Goal: Task Accomplishment & Management: Use online tool/utility

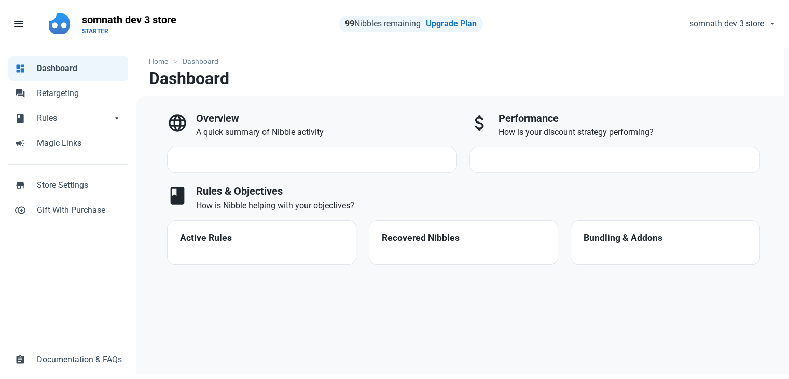
select select "7d"
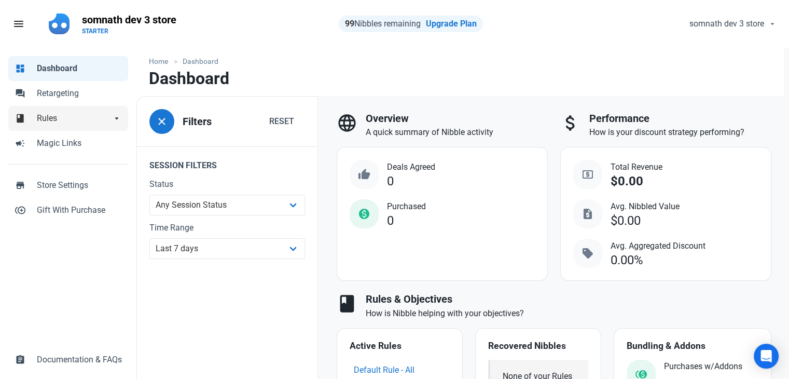
click at [54, 127] on link "book Rules arrow_drop_down" at bounding box center [68, 118] width 120 height 25
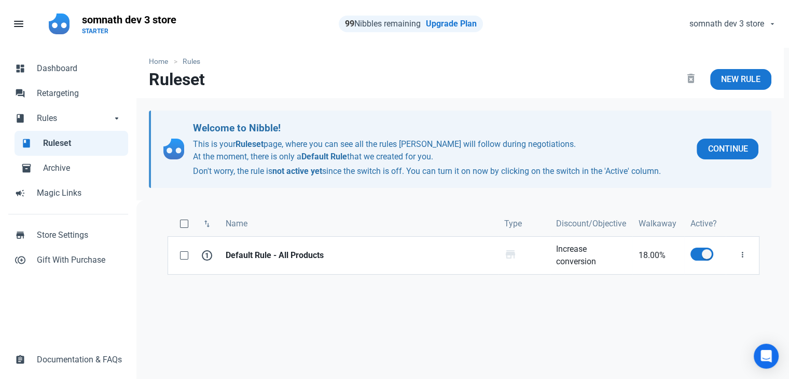
click at [55, 148] on span "Ruleset" at bounding box center [82, 143] width 79 height 12
click at [730, 75] on span "New Rule" at bounding box center [740, 79] width 39 height 12
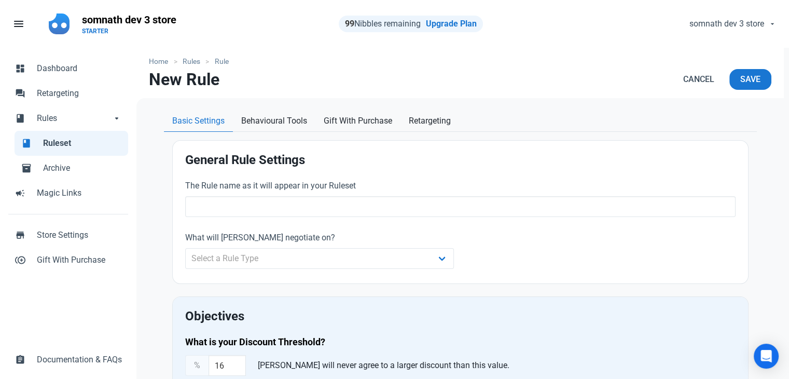
click at [57, 141] on span "Ruleset" at bounding box center [82, 143] width 79 height 12
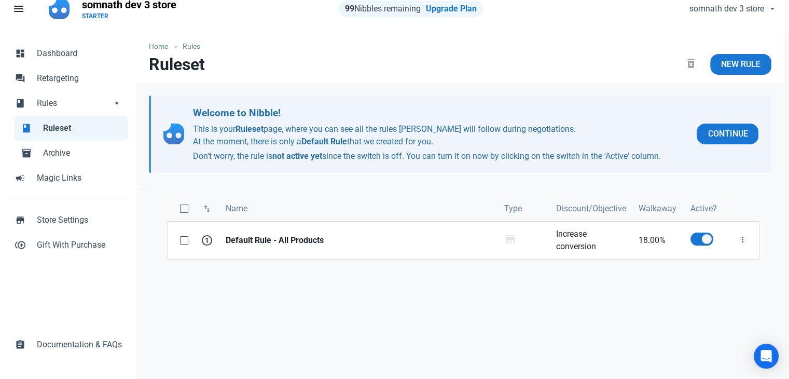
scroll to position [14, 0]
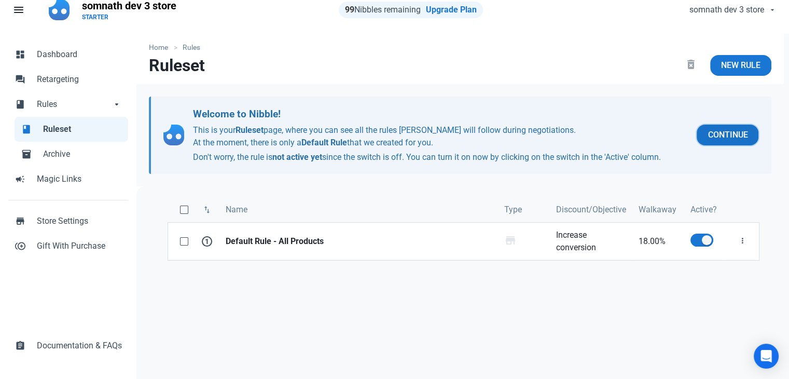
click at [720, 137] on span "Continue" at bounding box center [727, 135] width 40 height 12
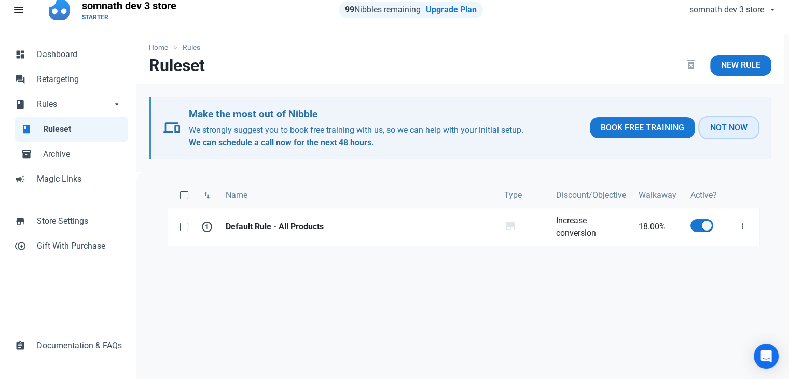
click at [717, 127] on span "Not Now" at bounding box center [728, 127] width 37 height 12
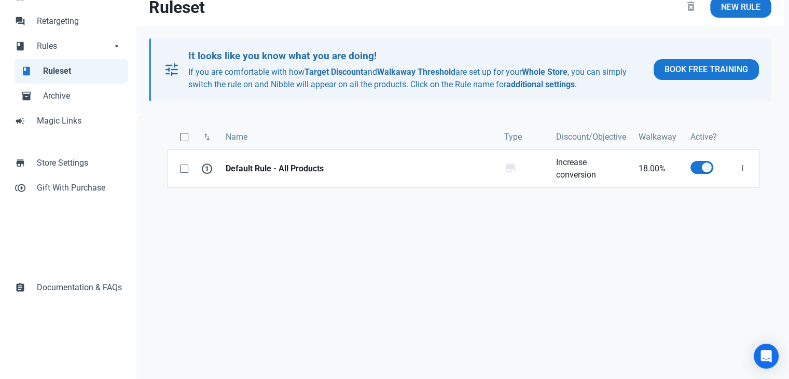
scroll to position [35, 0]
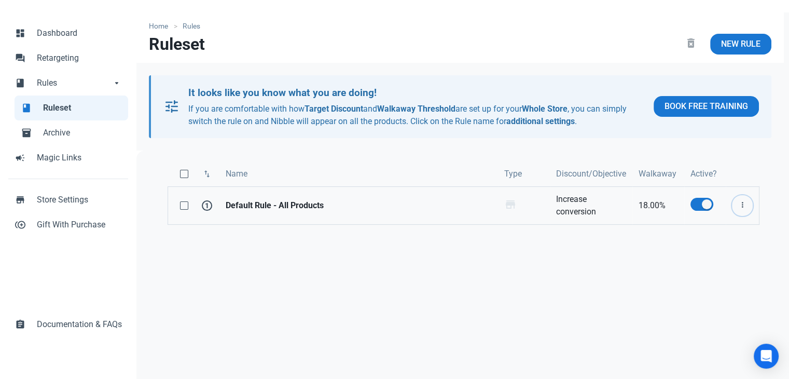
click at [745, 206] on icon "button" at bounding box center [742, 205] width 8 height 13
click at [693, 275] on div "swap_vert Name Type Discount/Objective Walkaway Active? 1 Default Rule - All Pr…" at bounding box center [462, 289] width 653 height 278
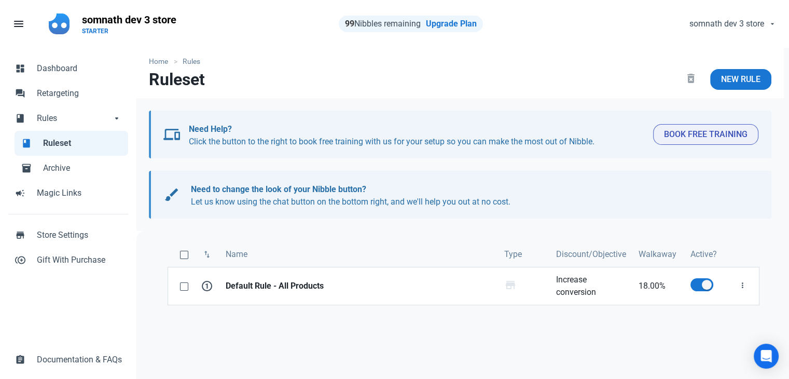
drag, startPoint x: 556, startPoint y: 256, endPoint x: 625, endPoint y: 251, distance: 69.6
click at [625, 251] on span "Discount/Objective" at bounding box center [591, 254] width 70 height 12
copy span "Discount/Objective"
click at [661, 251] on span "Walkaway" at bounding box center [657, 254] width 38 height 12
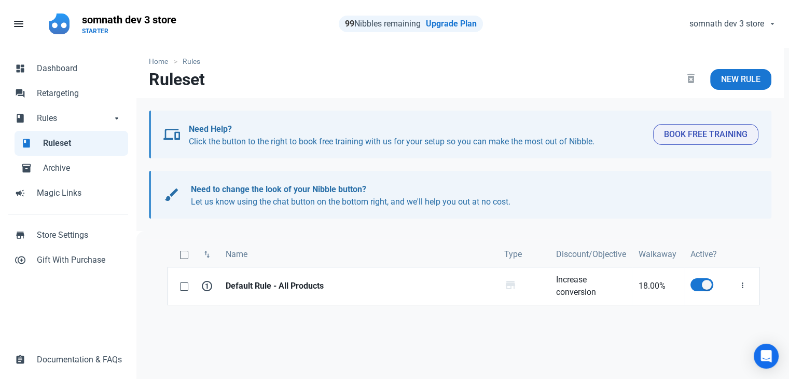
copy span "Walkaway"
drag, startPoint x: 690, startPoint y: 251, endPoint x: 717, endPoint y: 254, distance: 26.5
click at [717, 254] on span "Active?" at bounding box center [703, 254] width 26 height 12
copy span "Active?"
click at [744, 284] on icon "button" at bounding box center [742, 285] width 8 height 13
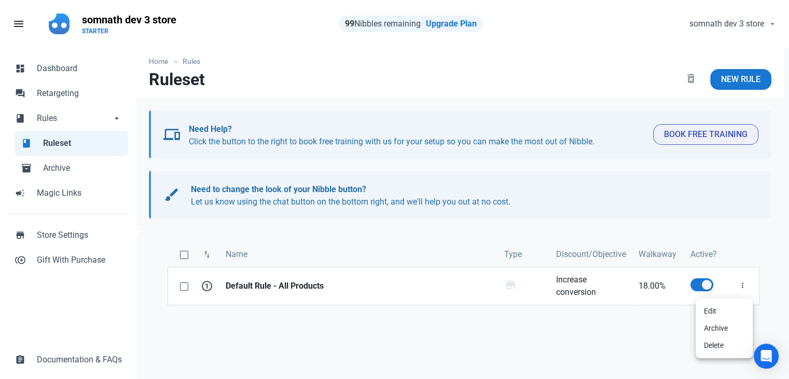
click at [645, 351] on div "swap_vert Name Type Discount/Objective Walkaway Active? 1 Default Rule - All Pr…" at bounding box center [462, 370] width 653 height 278
click at [743, 287] on icon "button" at bounding box center [742, 285] width 8 height 13
click at [713, 326] on link "Archive" at bounding box center [723, 327] width 57 height 17
click at [37, 165] on link "inventory_2 Archive" at bounding box center [72, 168] width 114 height 25
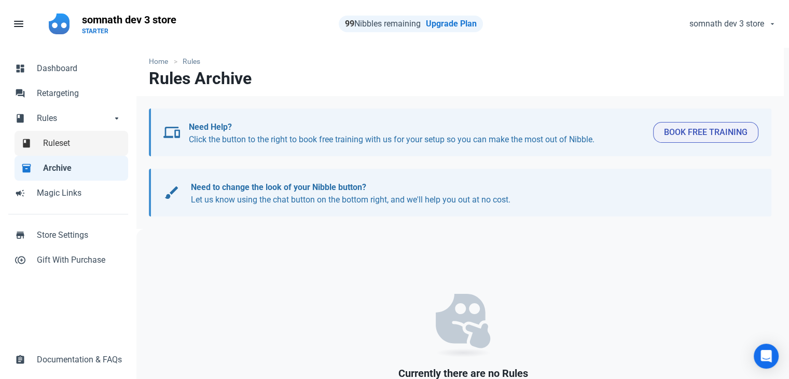
click at [58, 148] on span "Ruleset" at bounding box center [82, 143] width 79 height 12
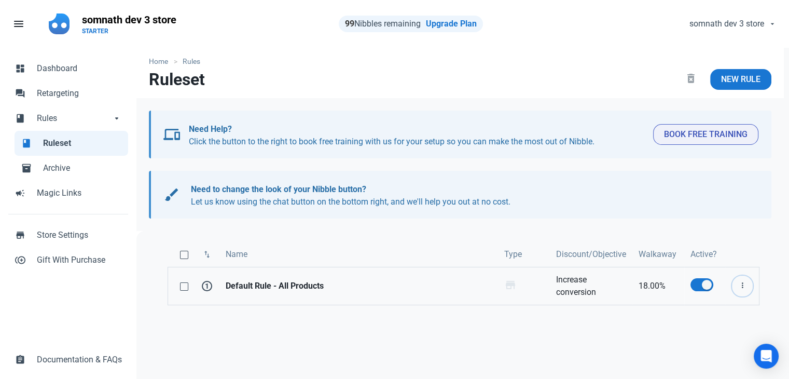
click at [740, 281] on icon "button" at bounding box center [742, 285] width 8 height 13
click at [712, 330] on link "Archive" at bounding box center [723, 327] width 57 height 17
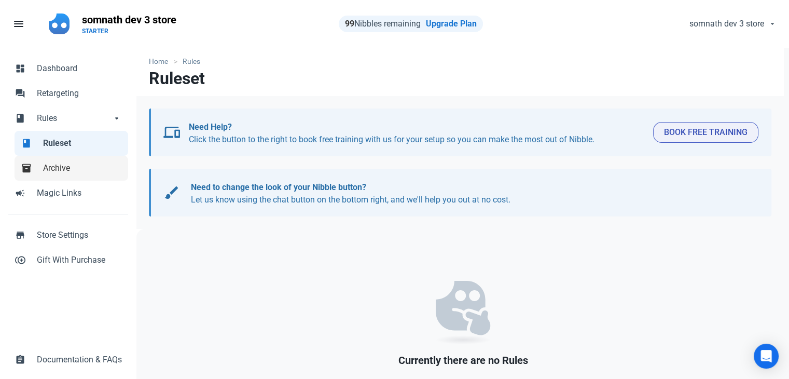
click at [64, 165] on span "Archive" at bounding box center [82, 168] width 79 height 12
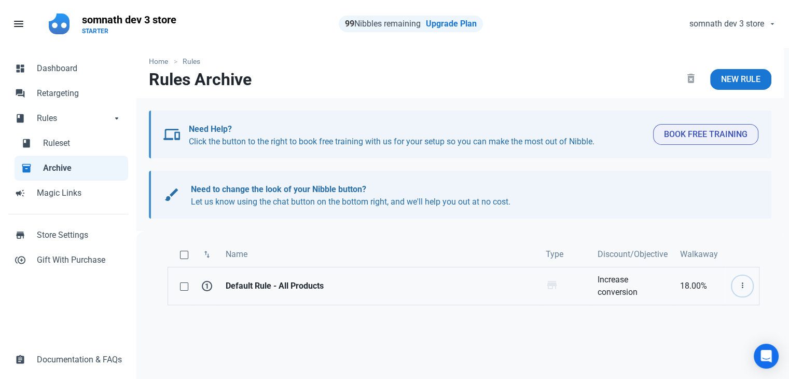
click at [746, 286] on icon "button" at bounding box center [742, 285] width 8 height 13
click at [588, 335] on div "swap_vert Name Type Discount/Objective Walkaway 1 Default Rule - All Products W…" at bounding box center [462, 370] width 653 height 278
click at [250, 81] on h1 "Rules Archive" at bounding box center [200, 79] width 103 height 19
click at [222, 81] on h1 "Rules Archive" at bounding box center [200, 79] width 103 height 19
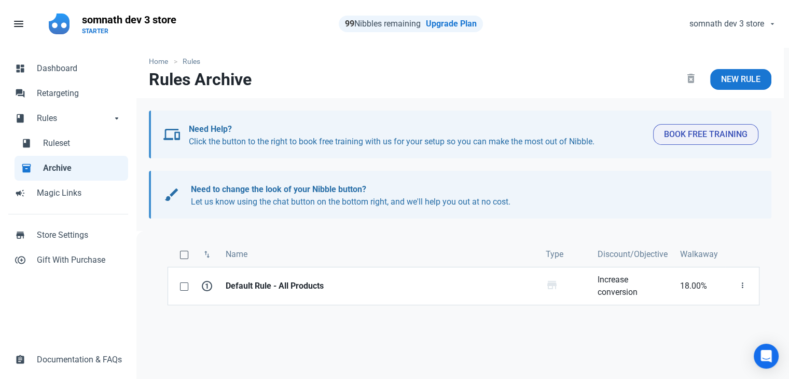
click at [222, 81] on h1 "Rules Archive" at bounding box center [200, 79] width 103 height 19
copy h1 "Archive"
click at [743, 283] on icon "button" at bounding box center [742, 285] width 8 height 13
click at [47, 146] on span "Ruleset" at bounding box center [82, 143] width 79 height 12
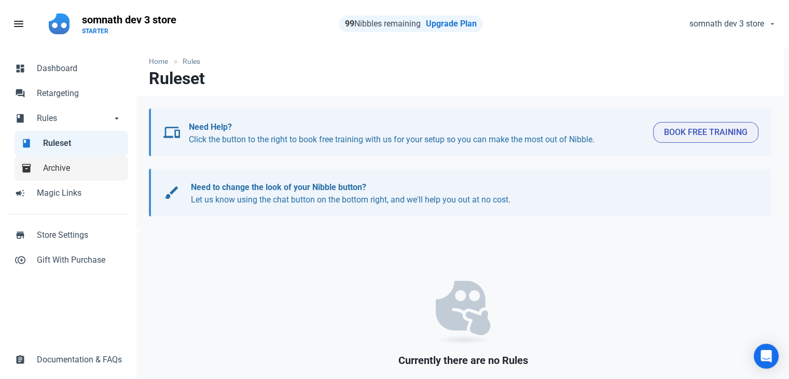
click at [65, 172] on span "Archive" at bounding box center [82, 168] width 79 height 12
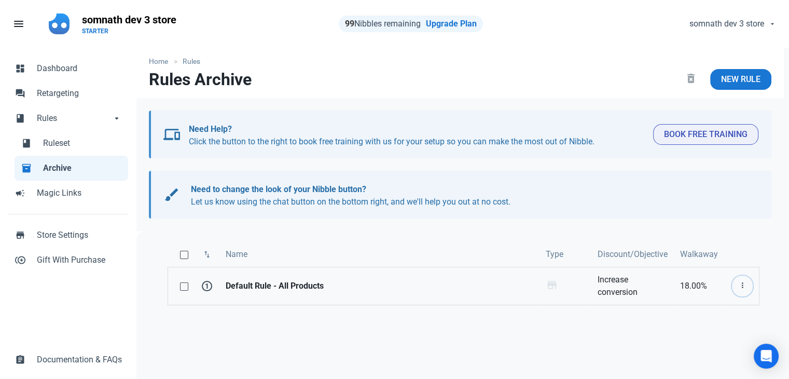
click at [743, 288] on icon "button" at bounding box center [742, 285] width 8 height 13
click at [708, 327] on link "Move to Ruleset" at bounding box center [710, 327] width 85 height 17
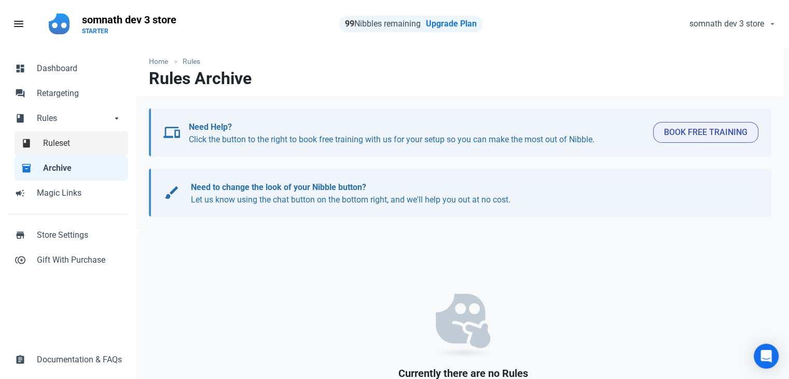
click at [43, 144] on link "book Ruleset" at bounding box center [72, 143] width 114 height 25
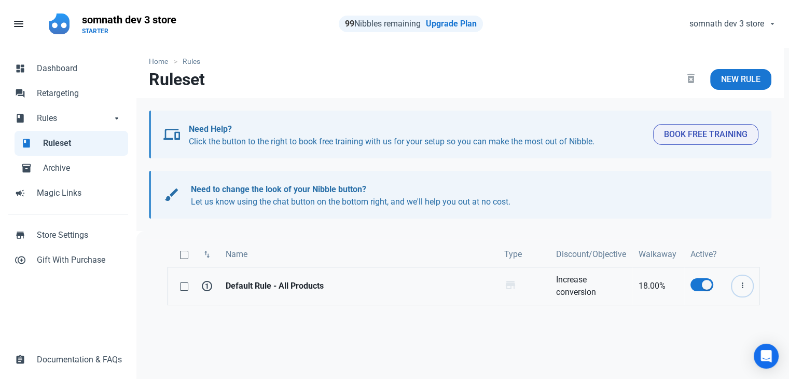
click at [744, 283] on icon "button" at bounding box center [742, 285] width 8 height 13
click at [58, 163] on span "Archive" at bounding box center [82, 168] width 79 height 12
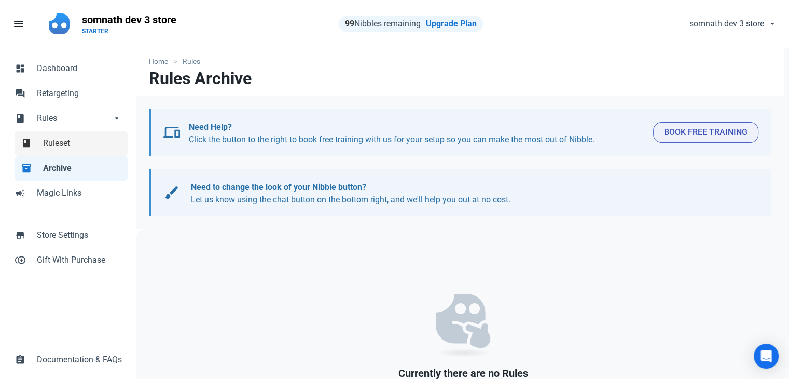
click at [63, 150] on link "book Ruleset" at bounding box center [72, 143] width 114 height 25
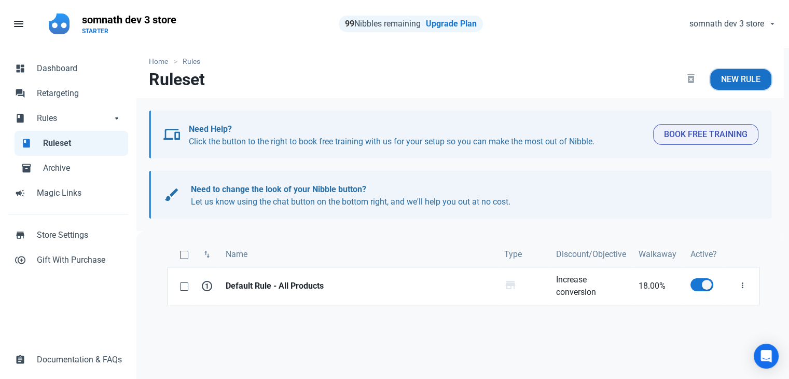
click at [743, 73] on span "New Rule" at bounding box center [740, 79] width 39 height 12
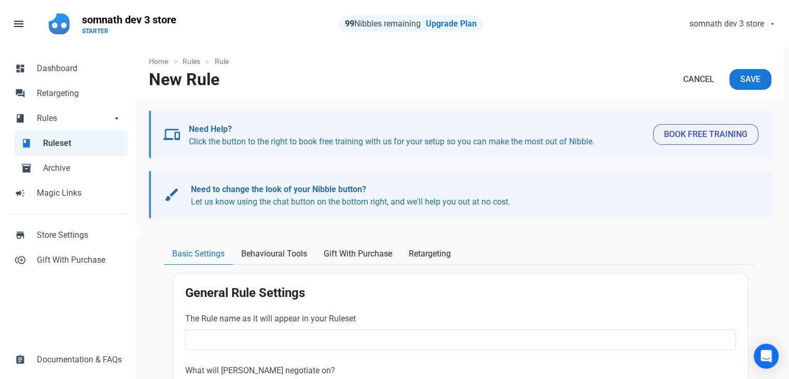
drag, startPoint x: 220, startPoint y: 82, endPoint x: 151, endPoint y: 80, distance: 69.0
click at [151, 80] on nav "New Rule Cancel Save" at bounding box center [459, 83] width 647 height 29
copy h1 "New Rule"
click at [637, 82] on nav "New Rule Cancel Save" at bounding box center [459, 83] width 647 height 29
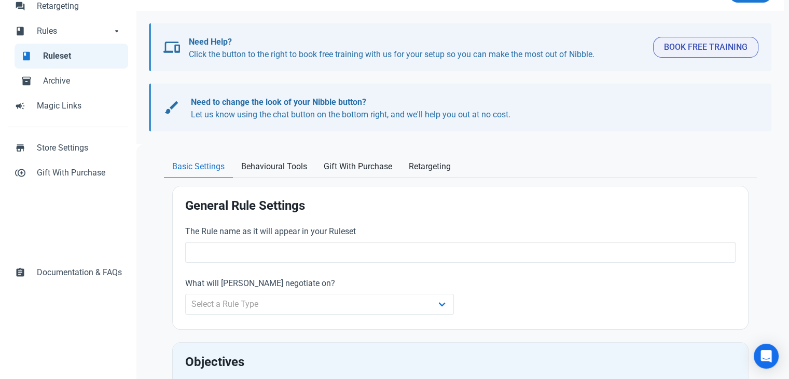
scroll to position [89, 0]
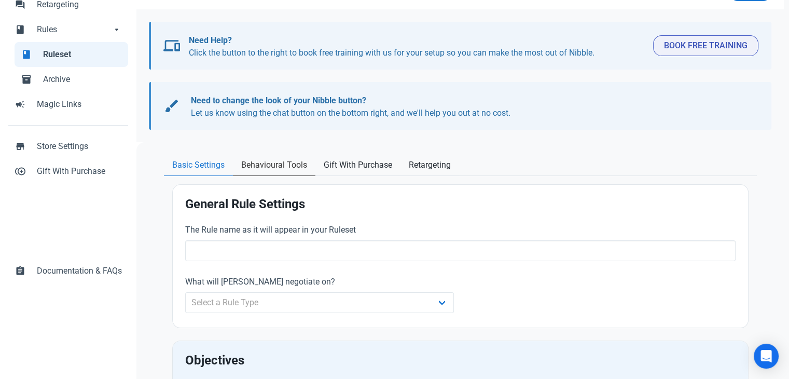
click at [256, 160] on span "Behavioural Tools" at bounding box center [274, 165] width 66 height 12
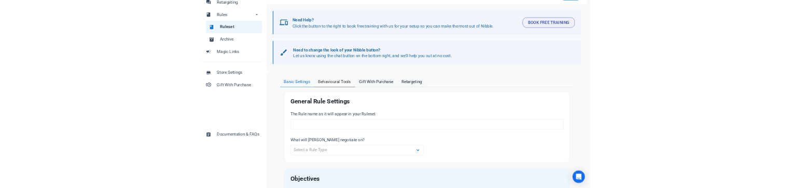
scroll to position [64, 0]
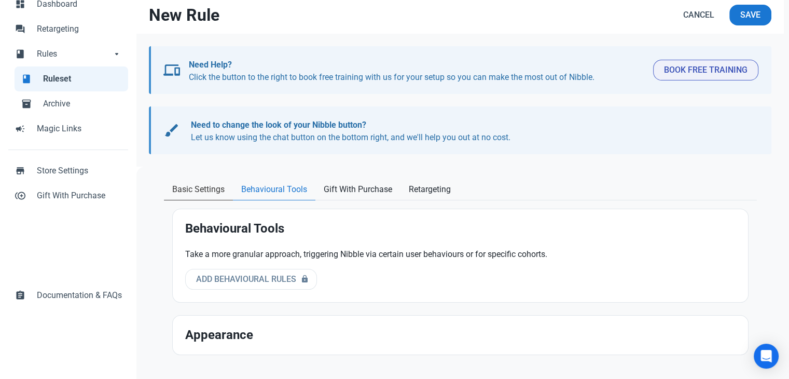
drag, startPoint x: 170, startPoint y: 189, endPoint x: 207, endPoint y: 188, distance: 37.9
click at [207, 188] on link "Basic Settings" at bounding box center [198, 189] width 69 height 21
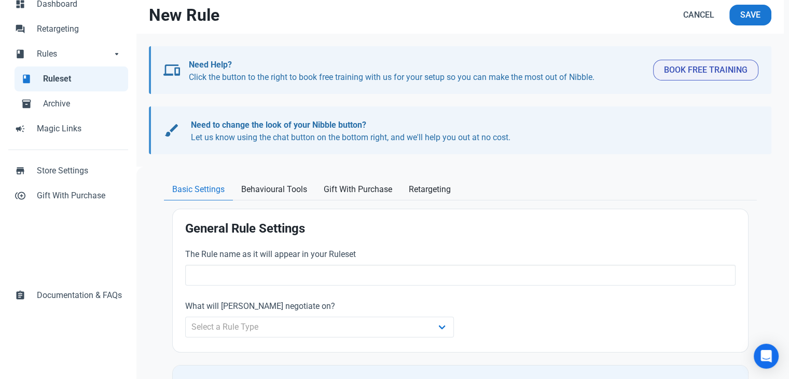
click at [207, 188] on span "Basic Settings" at bounding box center [198, 189] width 52 height 12
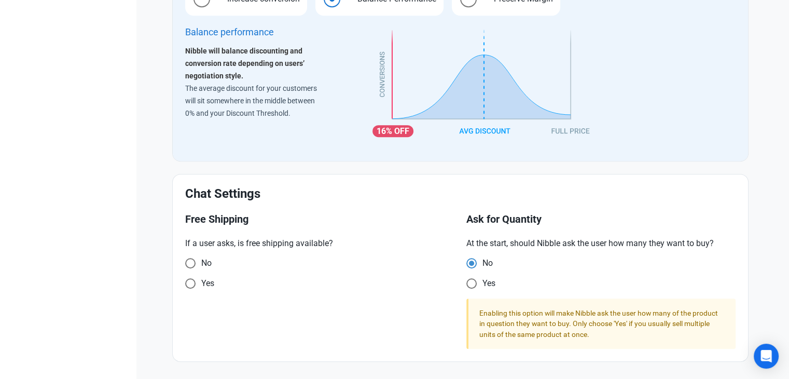
scroll to position [562, 0]
click at [473, 268] on span at bounding box center [471, 263] width 10 height 10
click at [473, 267] on input "Yes" at bounding box center [469, 263] width 7 height 7
radio input "true"
click at [471, 262] on span at bounding box center [471, 263] width 10 height 10
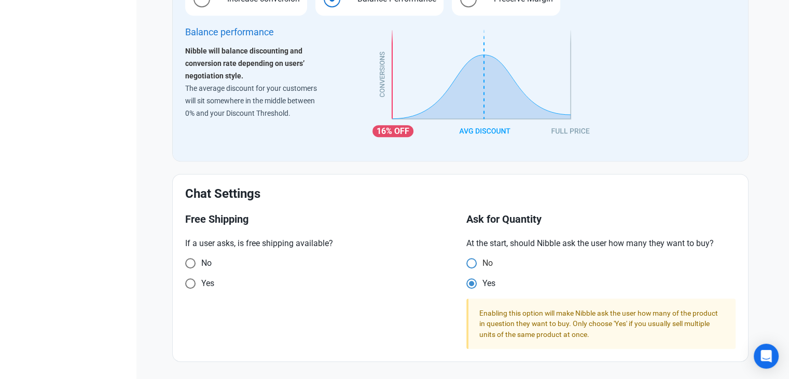
click at [471, 262] on input "No" at bounding box center [469, 263] width 7 height 7
radio input "true"
radio input "false"
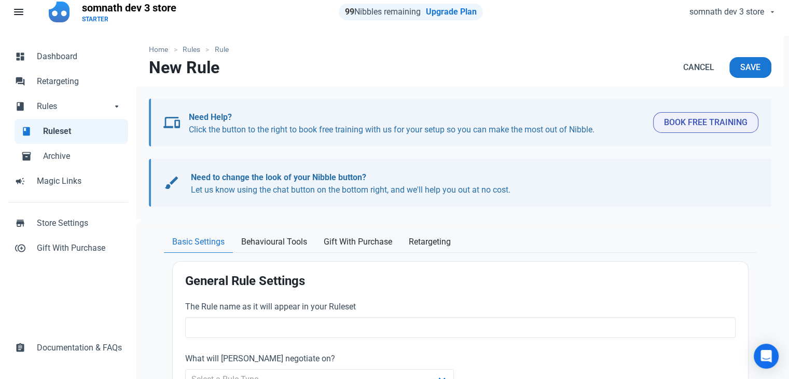
scroll to position [0, 0]
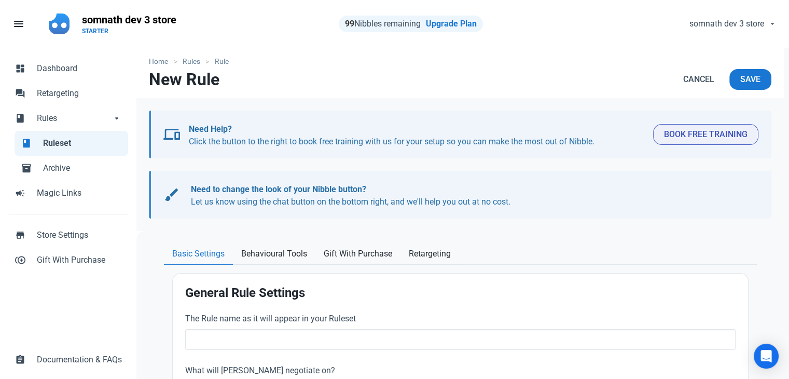
click at [54, 142] on span "Ruleset" at bounding box center [82, 143] width 79 height 12
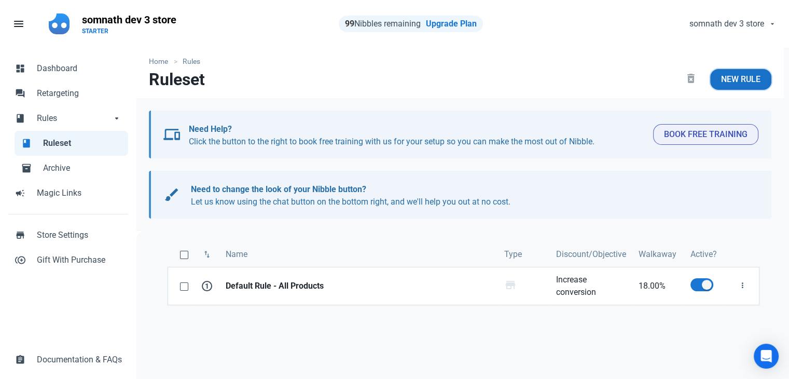
click at [752, 81] on span "New Rule" at bounding box center [740, 79] width 39 height 12
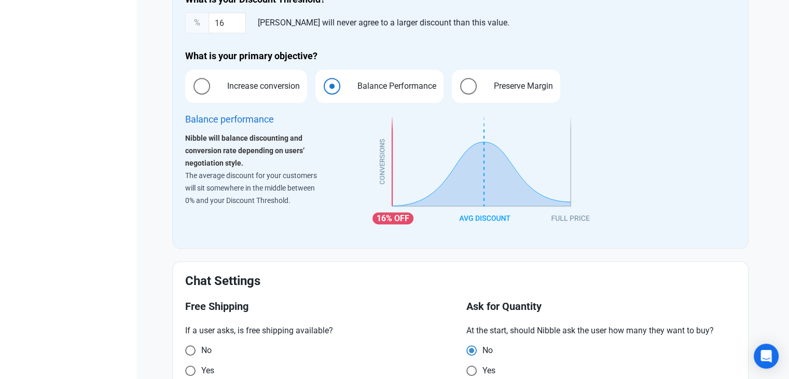
scroll to position [475, 0]
click at [245, 86] on span "Increase conversion" at bounding box center [260, 86] width 89 height 12
click at [192, 86] on input "Increase conversion" at bounding box center [188, 85] width 7 height 7
radio input "true"
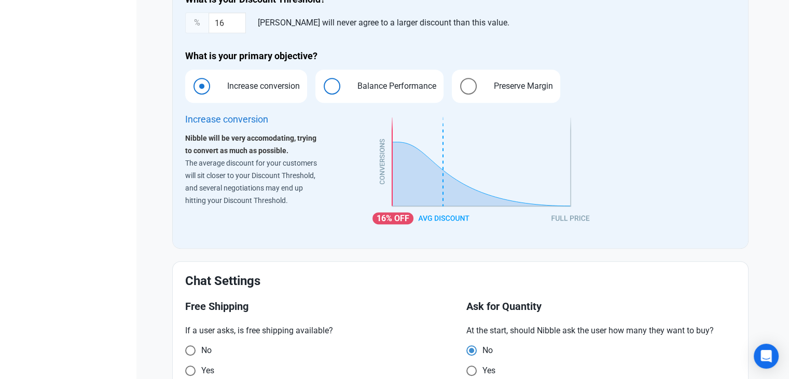
click at [353, 86] on span "Balance Performance" at bounding box center [393, 86] width 95 height 12
click at [322, 86] on input "Balance Performance" at bounding box center [318, 85] width 7 height 7
radio input "true"
radio input "false"
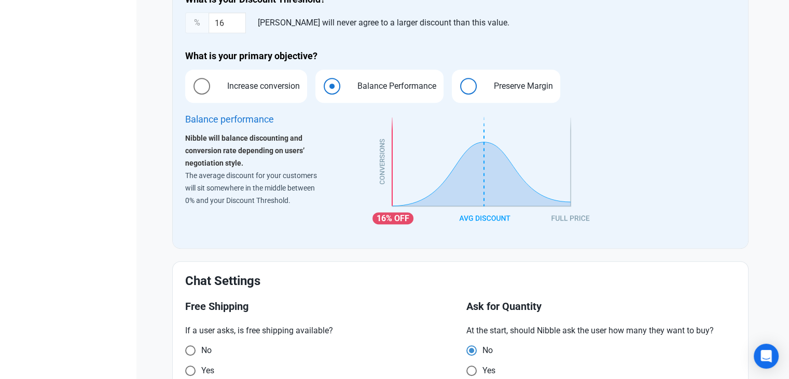
click at [510, 80] on span "Preserve Margin" at bounding box center [520, 86] width 75 height 12
click at [458, 82] on input "Preserve Margin" at bounding box center [455, 85] width 7 height 7
radio input "true"
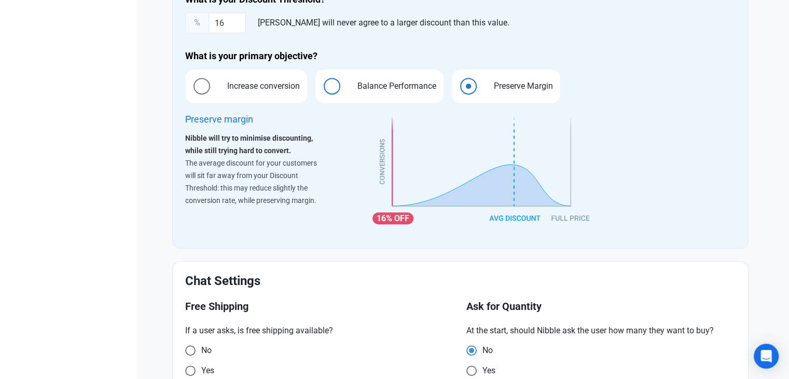
click at [404, 83] on span "Balance Performance" at bounding box center [393, 86] width 95 height 12
click at [322, 83] on input "Balance Performance" at bounding box center [318, 85] width 7 height 7
radio input "true"
radio input "false"
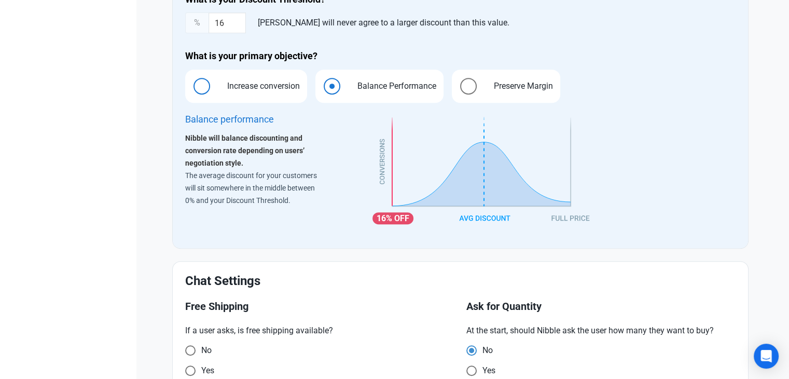
click at [253, 82] on span "Increase conversion" at bounding box center [260, 86] width 89 height 12
click at [192, 82] on input "Increase conversion" at bounding box center [188, 85] width 7 height 7
radio input "true"
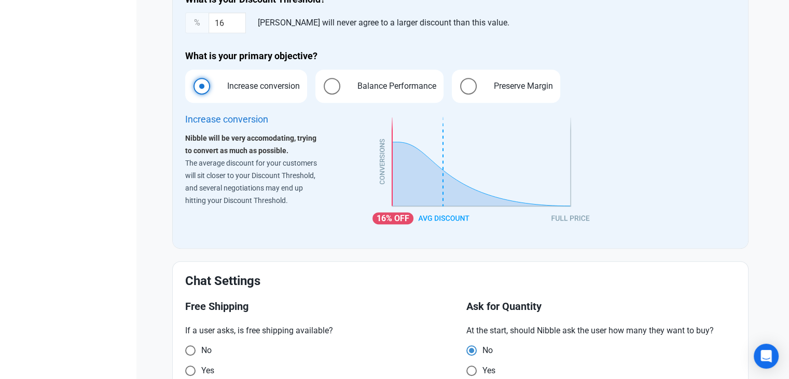
scroll to position [367, 0]
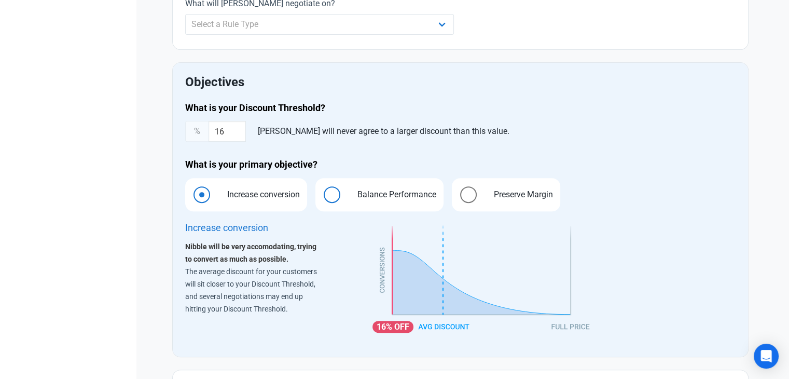
click at [378, 192] on span "Balance Performance" at bounding box center [393, 194] width 95 height 12
click at [322, 192] on input "Balance Performance" at bounding box center [318, 194] width 7 height 7
radio input "true"
radio input "false"
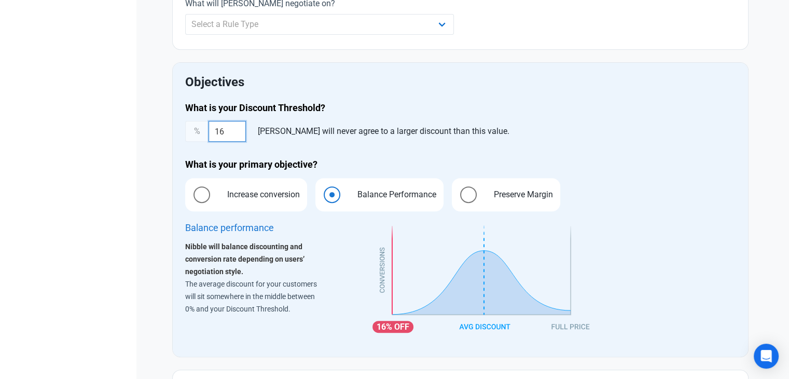
click at [228, 131] on input "16" at bounding box center [226, 131] width 37 height 21
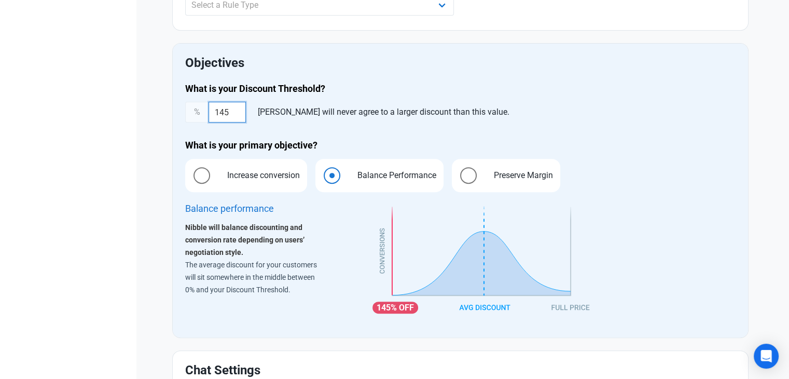
scroll to position [384, 0]
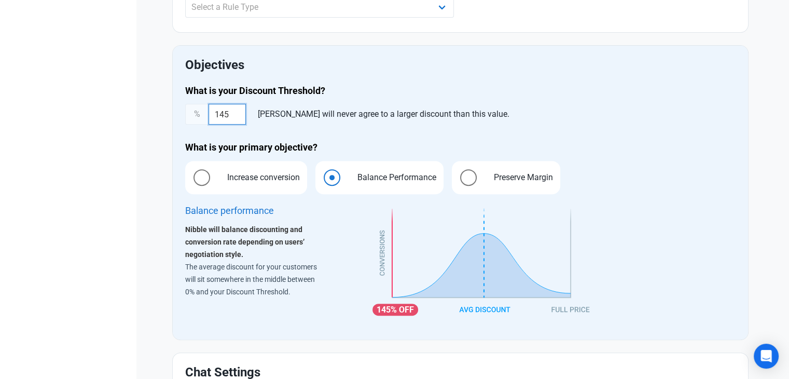
type input "145"
click at [325, 337] on div "Objectives What is your Discount Threshold? % 145 Nibble will never agree to a …" at bounding box center [460, 192] width 575 height 293
click at [264, 177] on span "Increase conversion" at bounding box center [260, 177] width 89 height 12
click at [192, 177] on input "Increase conversion" at bounding box center [188, 177] width 7 height 7
radio input "true"
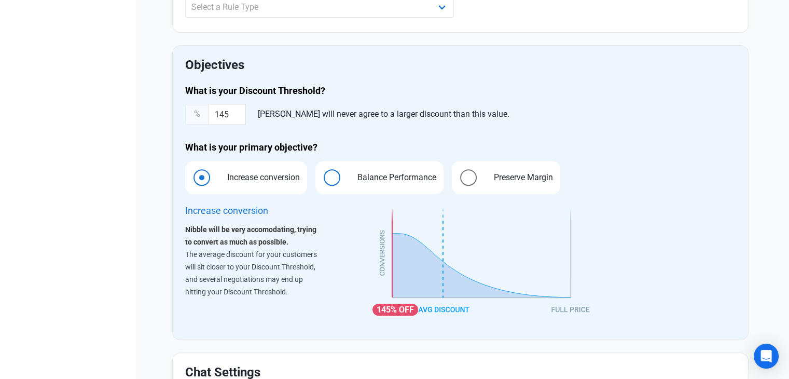
click at [394, 175] on span "Balance Performance" at bounding box center [393, 177] width 95 height 12
click at [322, 175] on input "Balance Performance" at bounding box center [318, 177] width 7 height 7
radio input "true"
radio input "false"
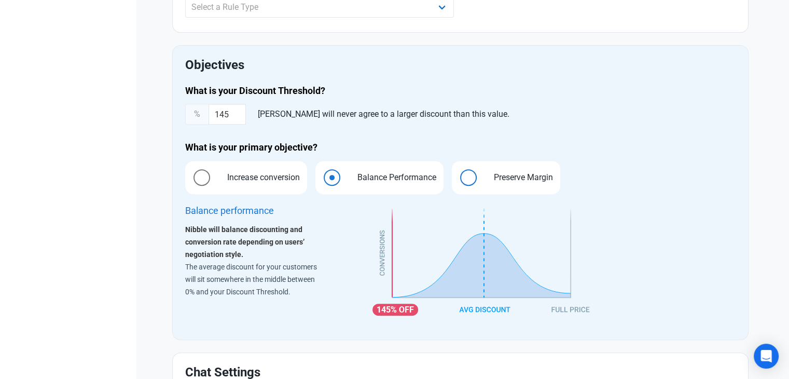
click at [519, 177] on span "Preserve Margin" at bounding box center [520, 177] width 75 height 12
click at [458, 177] on input "Preserve Margin" at bounding box center [455, 177] width 7 height 7
radio input "true"
radio input "false"
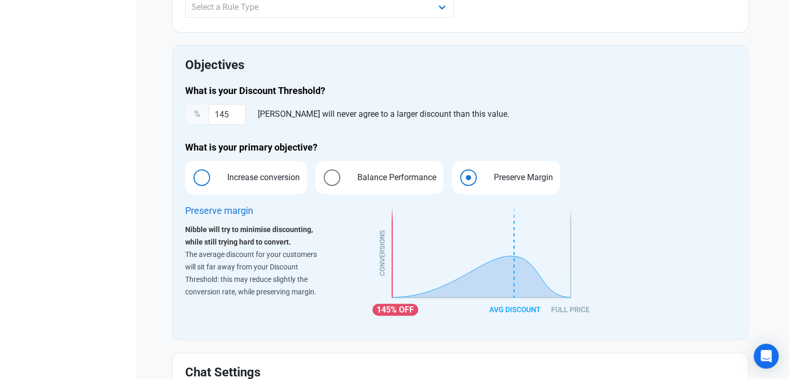
click at [260, 177] on span "Increase conversion" at bounding box center [260, 177] width 89 height 12
click at [192, 177] on input "Increase conversion" at bounding box center [188, 177] width 7 height 7
radio input "true"
radio input "false"
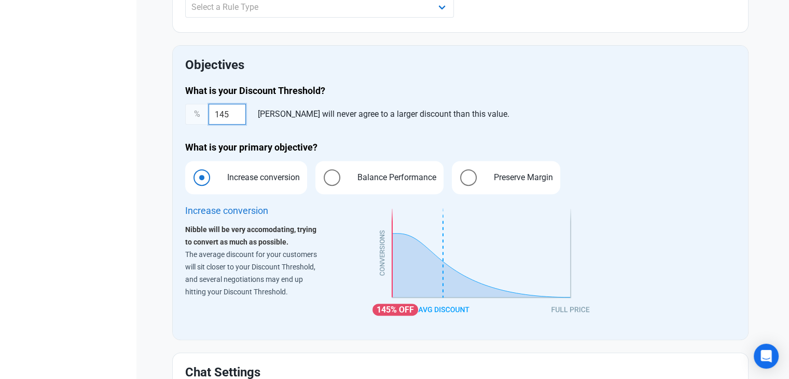
click at [218, 117] on input "145" at bounding box center [226, 114] width 37 height 21
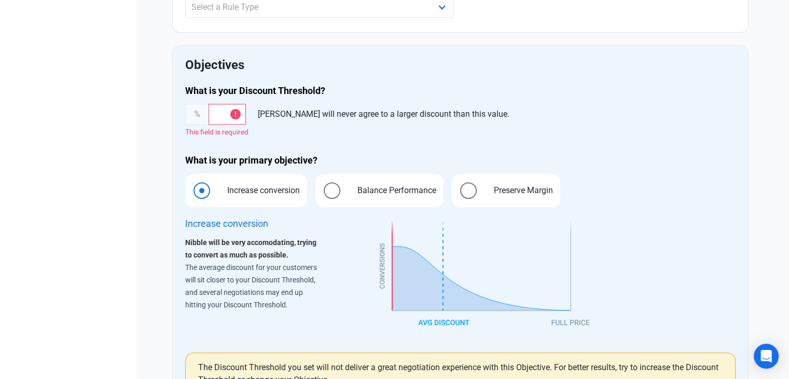
click at [507, 146] on div "What is your Discount Threshold? % Nibble will never agree to a larger discount…" at bounding box center [460, 239] width 563 height 323
click at [220, 114] on input "text" at bounding box center [226, 114] width 37 height 21
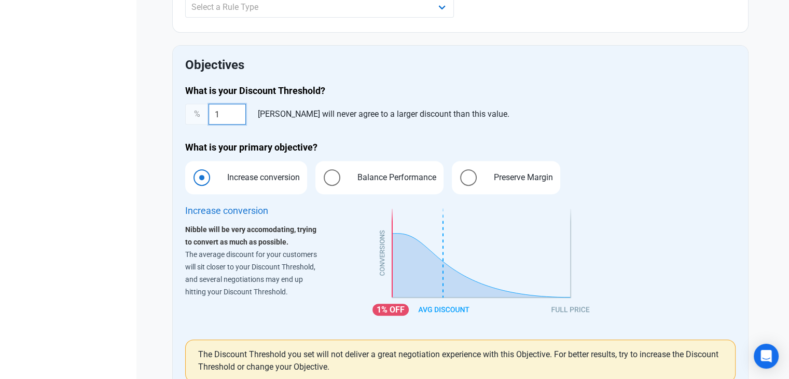
type input "1"
click at [570, 90] on h4 "What is your Discount Threshold?" at bounding box center [460, 91] width 550 height 12
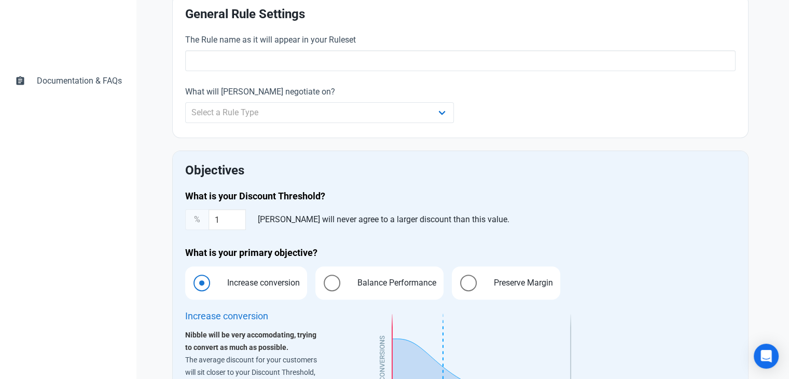
scroll to position [276, 0]
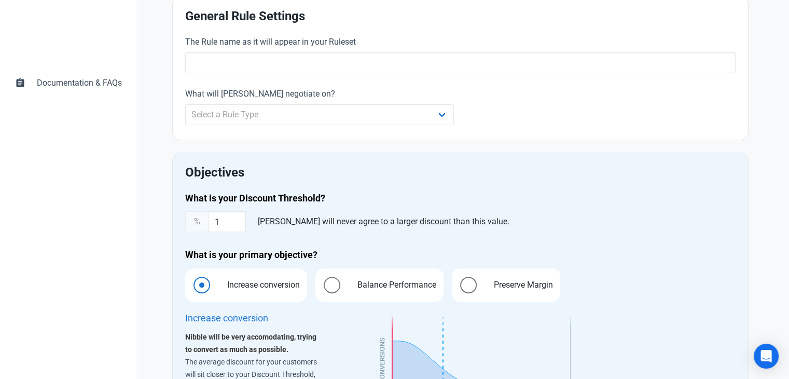
click at [218, 169] on h2 "Objectives" at bounding box center [460, 172] width 550 height 14
copy h2 "Objectives"
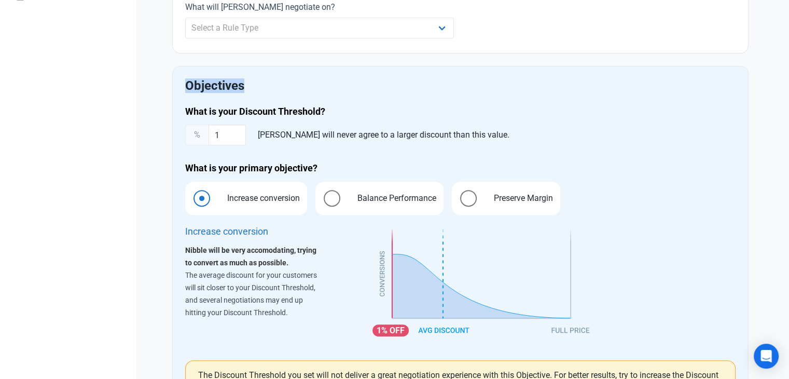
scroll to position [363, 0]
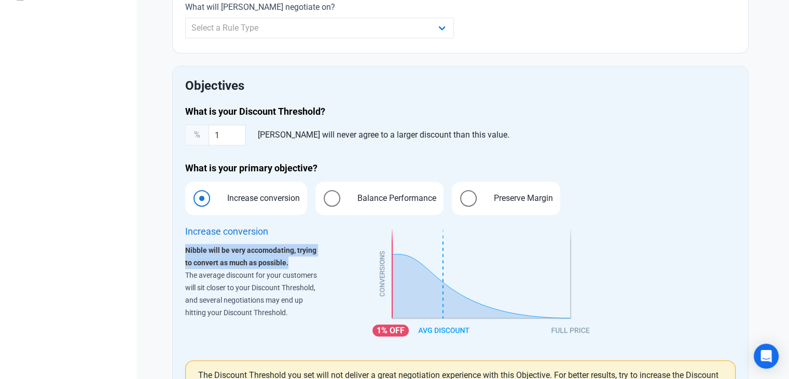
drag, startPoint x: 288, startPoint y: 261, endPoint x: 185, endPoint y: 252, distance: 104.1
click at [185, 252] on div "Nibble will be very accomodating, trying to convert as much as possible. The av…" at bounding box center [253, 281] width 137 height 75
copy strong "Nibble will be very accomodating, trying to convert as much as possible."
click at [381, 198] on span "Balance Performance" at bounding box center [393, 198] width 95 height 12
click at [322, 198] on input "Balance Performance" at bounding box center [318, 197] width 7 height 7
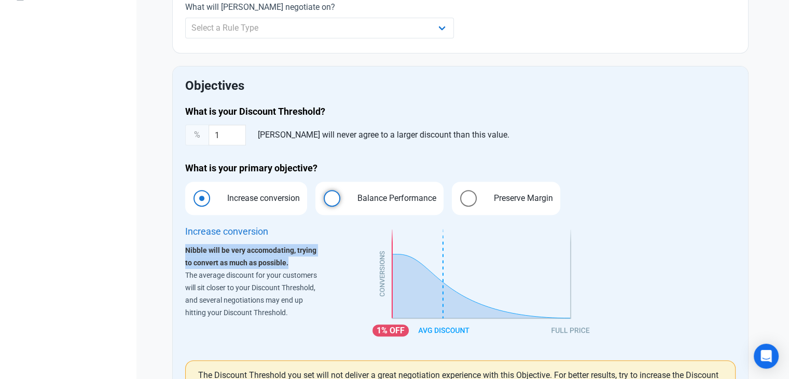
radio input "true"
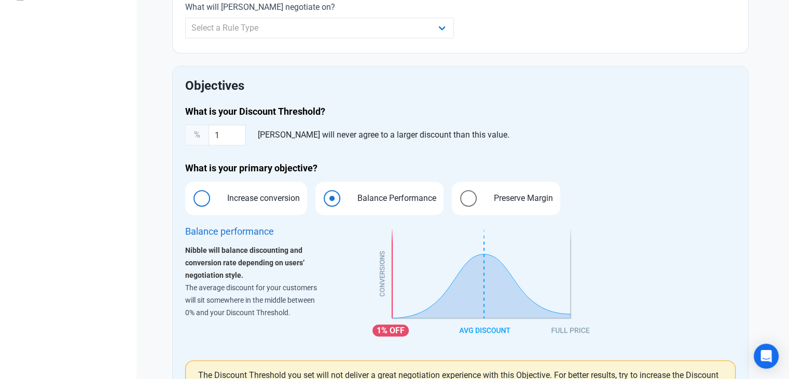
click at [238, 200] on span "Increase conversion" at bounding box center [260, 198] width 89 height 12
click at [192, 200] on input "Increase conversion" at bounding box center [188, 197] width 7 height 7
radio input "true"
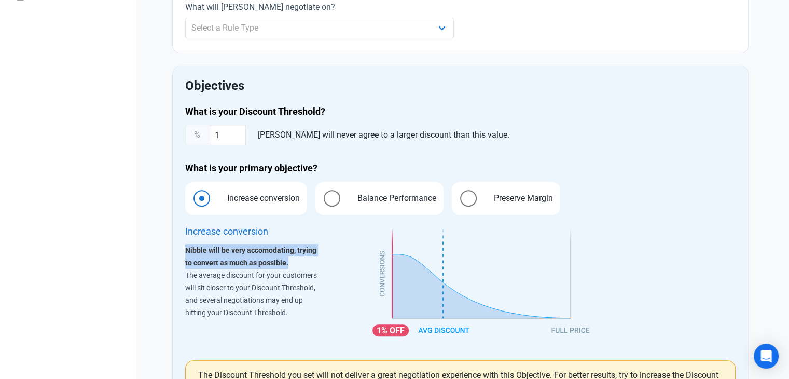
drag, startPoint x: 291, startPoint y: 261, endPoint x: 183, endPoint y: 247, distance: 109.3
click at [183, 247] on div "Increase conversion Nibble will be very accomodating, trying to convert as much…" at bounding box center [273, 285] width 188 height 137
copy strong "Nibble will be very accomodating, trying to convert as much as possible."
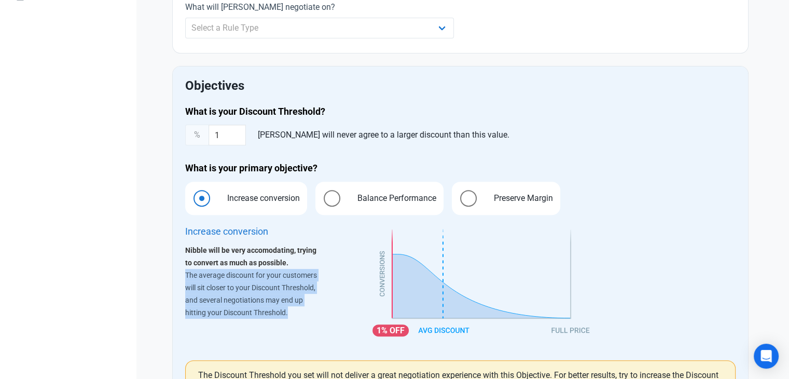
drag, startPoint x: 295, startPoint y: 313, endPoint x: 185, endPoint y: 274, distance: 117.1
click at [185, 274] on p "The average discount for your customers will sit closer to your Discount Thresh…" at bounding box center [253, 294] width 137 height 50
copy p "The average discount for your customers will sit closer to your Discount Thresh…"
click at [361, 201] on span "Balance Performance" at bounding box center [393, 198] width 95 height 12
click at [322, 201] on input "Balance Performance" at bounding box center [318, 197] width 7 height 7
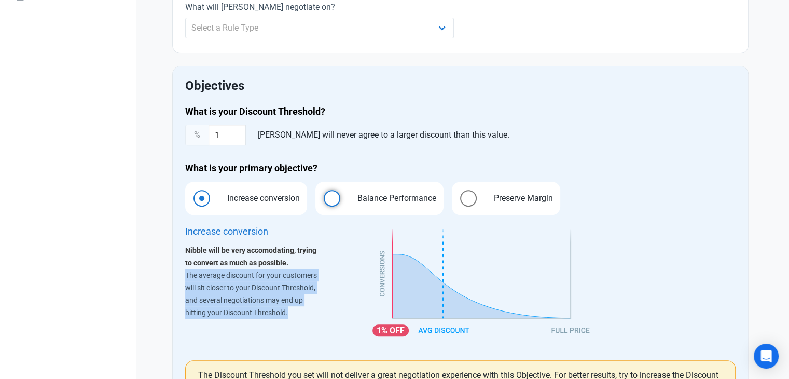
radio input "true"
radio input "false"
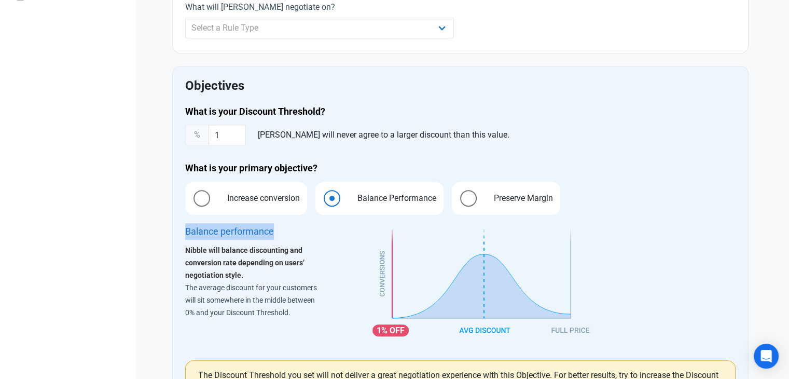
drag, startPoint x: 275, startPoint y: 230, endPoint x: 183, endPoint y: 233, distance: 92.9
click at [183, 233] on div "Balance performance Nibble will balance discounting and conversion rate dependi…" at bounding box center [273, 285] width 188 height 137
copy div "Balance performance"
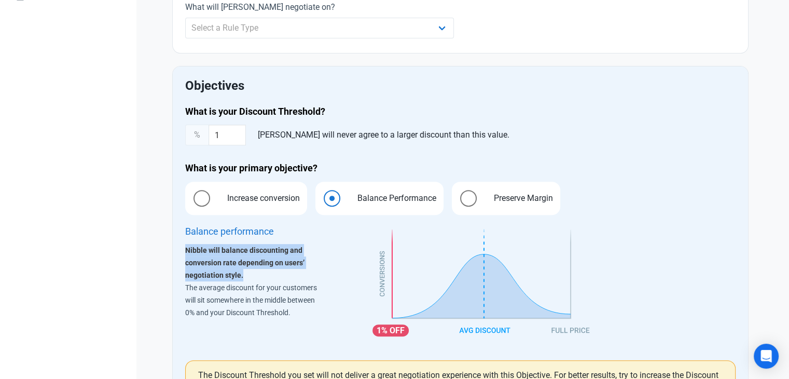
drag, startPoint x: 244, startPoint y: 273, endPoint x: 178, endPoint y: 254, distance: 69.1
click at [178, 254] on div "Objectives What is your Discount Threshold? % 1 Nibble will never agree to a la…" at bounding box center [460, 240] width 575 height 348
copy strong "Nibble will balance discounting and conversion rate depending on users’ negotia…"
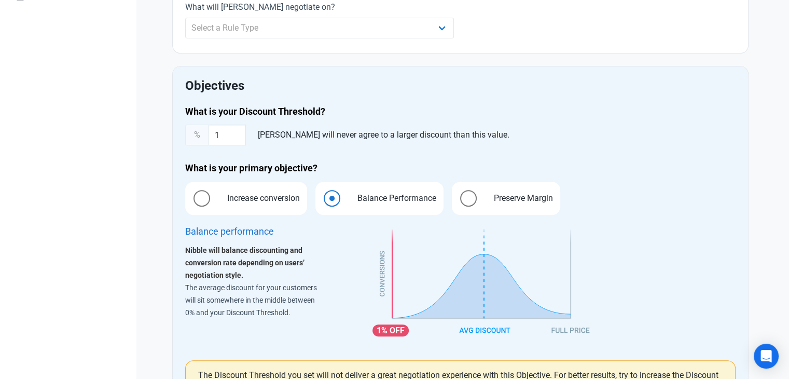
click at [295, 307] on p "The average discount for your customers will sit somewhere in the middle betwee…" at bounding box center [253, 299] width 137 height 37
click at [291, 310] on p "The average discount for your customers will sit somewhere in the middle betwee…" at bounding box center [253, 299] width 137 height 37
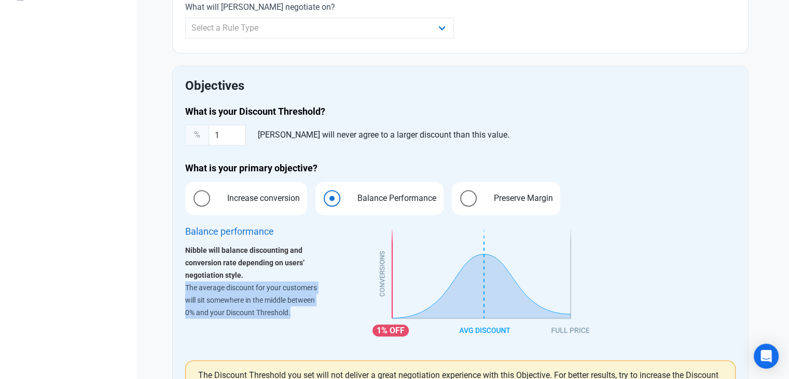
drag, startPoint x: 186, startPoint y: 287, endPoint x: 293, endPoint y: 307, distance: 108.7
click at [293, 307] on p "The average discount for your customers will sit somewhere in the middle betwee…" at bounding box center [253, 299] width 137 height 37
copy p "The average discount for your customers will sit somewhere in the middle betwee…"
click at [470, 195] on span at bounding box center [468, 198] width 17 height 17
click at [458, 195] on input "Preserve Margin" at bounding box center [455, 197] width 7 height 7
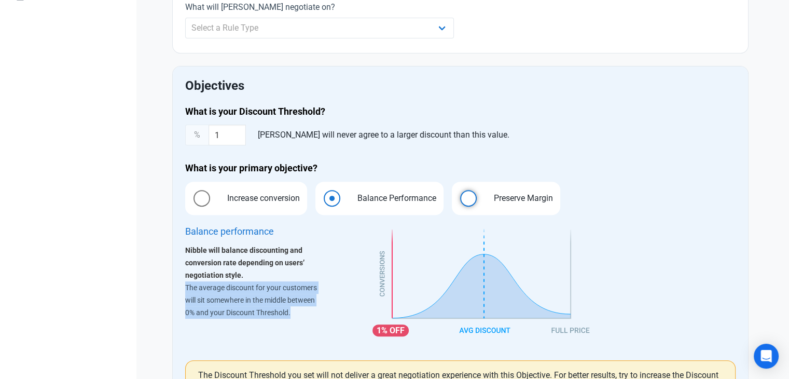
radio input "true"
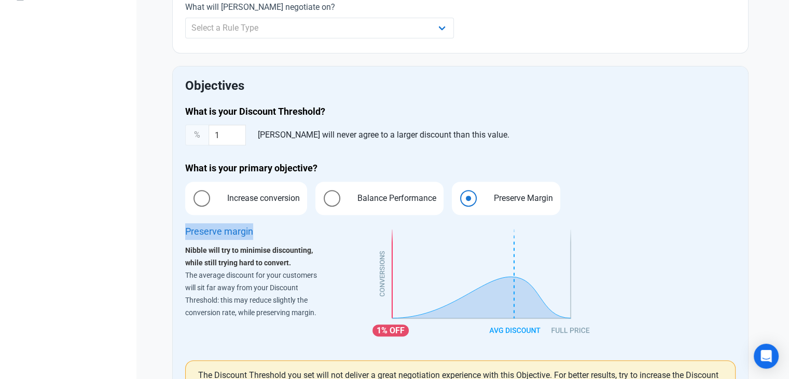
drag, startPoint x: 256, startPoint y: 230, endPoint x: 185, endPoint y: 229, distance: 71.0
click at [185, 229] on div "Preserve margin Nibble will try to minimise discounting, while still trying har…" at bounding box center [253, 285] width 137 height 124
copy div "Preserve margin"
click at [291, 260] on div "Nibble will try to minimise discounting, while still trying hard to convert. Th…" at bounding box center [253, 281] width 137 height 75
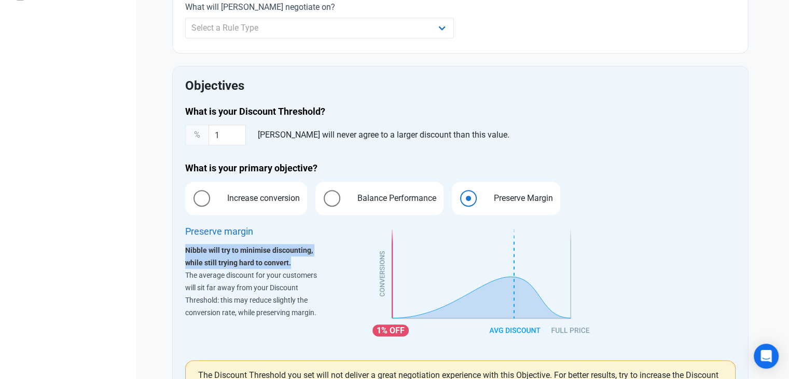
drag, startPoint x: 291, startPoint y: 260, endPoint x: 186, endPoint y: 248, distance: 106.5
click at [186, 248] on div "Nibble will try to minimise discounting, while still trying hard to convert. Th…" at bounding box center [253, 281] width 137 height 75
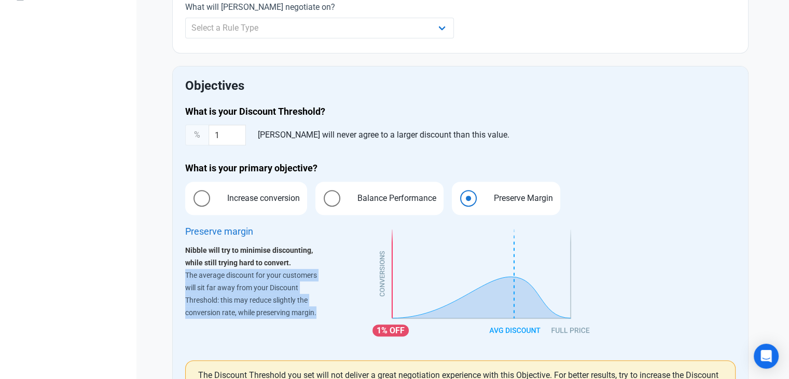
drag, startPoint x: 317, startPoint y: 313, endPoint x: 182, endPoint y: 278, distance: 139.7
click at [182, 278] on div "Preserve margin Nibble will try to minimise discounting, while still trying har…" at bounding box center [273, 285] width 188 height 137
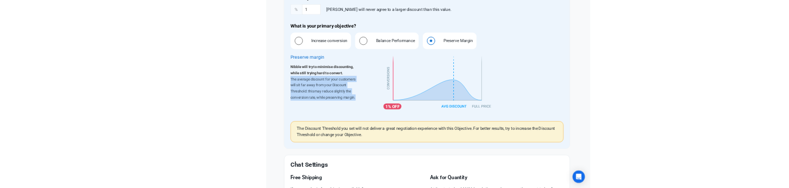
scroll to position [498, 0]
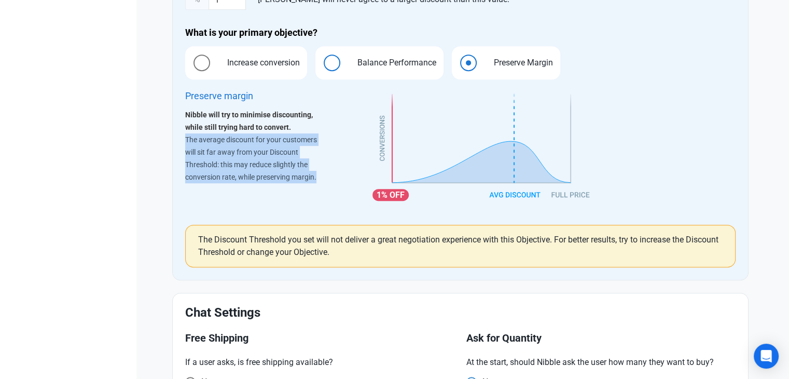
click at [396, 59] on span "Balance Performance" at bounding box center [393, 63] width 95 height 12
click at [322, 59] on input "Balance Performance" at bounding box center [318, 62] width 7 height 7
radio input "true"
radio input "false"
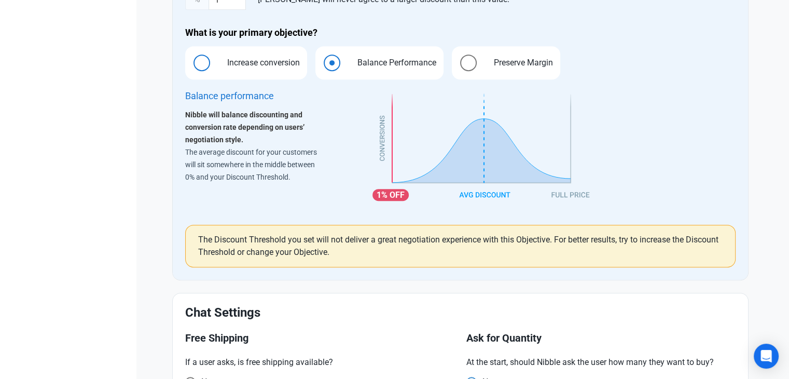
click at [279, 64] on span "Increase conversion" at bounding box center [260, 63] width 89 height 12
click at [192, 64] on input "Increase conversion" at bounding box center [188, 62] width 7 height 7
radio input "true"
radio input "false"
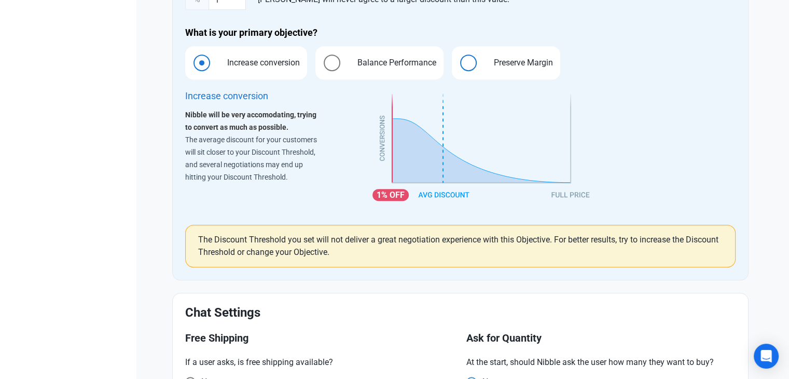
click at [478, 65] on label "Preserve Margin" at bounding box center [506, 62] width 108 height 33
click at [458, 65] on input "Preserve Margin" at bounding box center [455, 62] width 7 height 7
radio input "true"
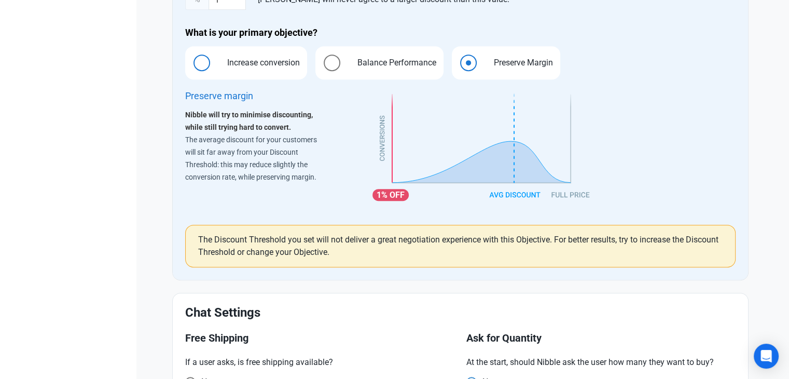
click at [261, 60] on span "Increase conversion" at bounding box center [260, 63] width 89 height 12
click at [192, 60] on input "Increase conversion" at bounding box center [188, 62] width 7 height 7
radio input "true"
radio input "false"
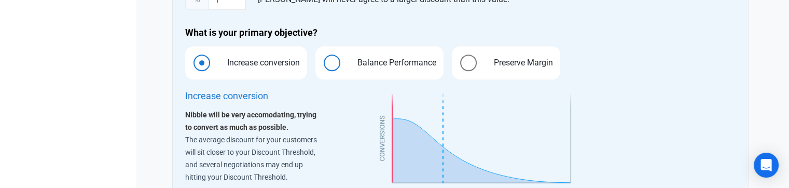
click at [391, 63] on span "Balance Performance" at bounding box center [393, 63] width 95 height 12
click at [322, 63] on input "Balance Performance" at bounding box center [318, 62] width 7 height 7
radio input "true"
radio input "false"
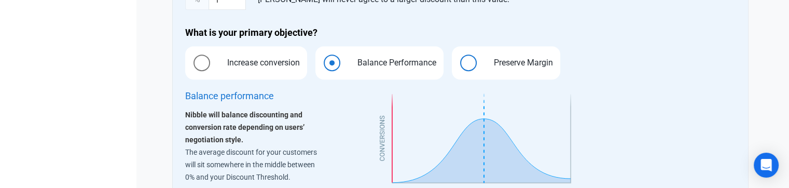
click at [469, 59] on span at bounding box center [468, 62] width 17 height 17
click at [458, 59] on input "Preserve Margin" at bounding box center [455, 62] width 7 height 7
radio input "true"
radio input "false"
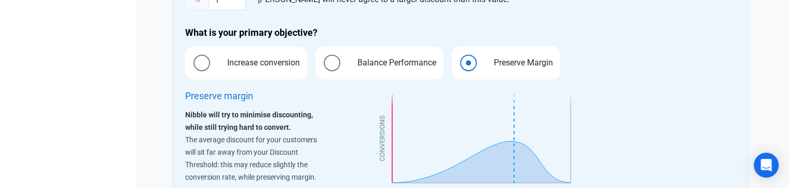
click at [675, 99] on div "1%" at bounding box center [553, 149] width 375 height 137
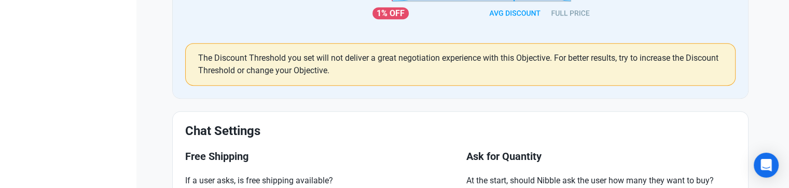
scroll to position [808, 0]
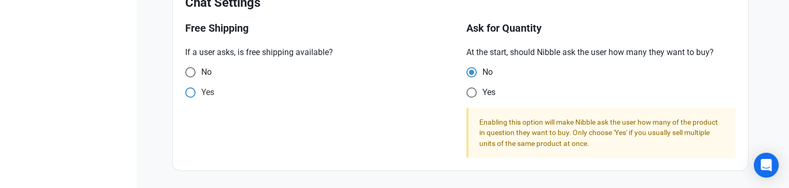
click at [192, 77] on span at bounding box center [190, 72] width 10 height 10
click at [192, 76] on input "Yes" at bounding box center [188, 72] width 7 height 7
radio input "true"
click at [190, 71] on span at bounding box center [190, 72] width 10 height 10
click at [190, 71] on input "No" at bounding box center [188, 72] width 7 height 7
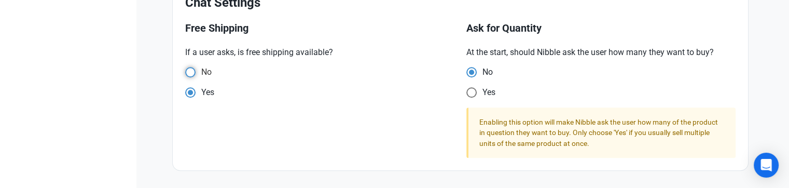
radio input "true"
radio input "false"
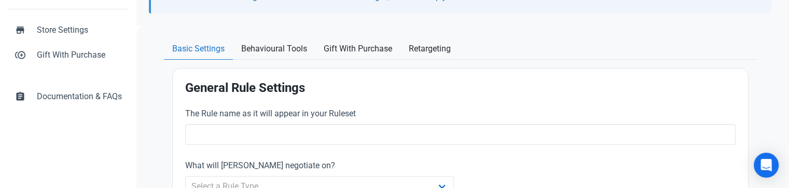
scroll to position [205, 0]
click at [432, 44] on span "Retargeting" at bounding box center [430, 48] width 42 height 12
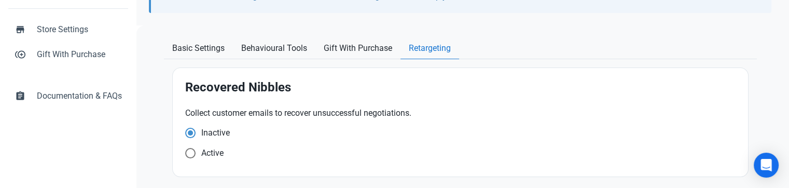
click at [305, 164] on div "Collect customer emails to recover unsuccessful negotiations. Inactive Active" at bounding box center [460, 135] width 563 height 69
click at [290, 86] on h2 "Recovered Nibbles" at bounding box center [460, 87] width 550 height 14
click at [232, 85] on h2 "Recovered Nibbles" at bounding box center [460, 87] width 550 height 14
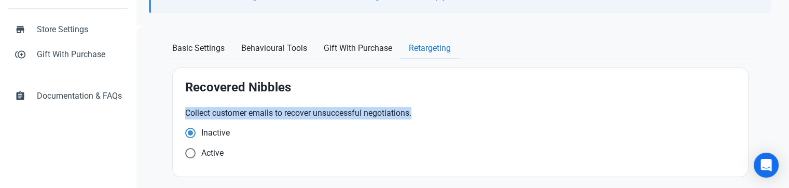
drag, startPoint x: 415, startPoint y: 110, endPoint x: 178, endPoint y: 117, distance: 237.1
click at [178, 117] on div "Recovered Nibbles Collect customer emails to recover unsuccessful negotiations.…" at bounding box center [460, 122] width 575 height 108
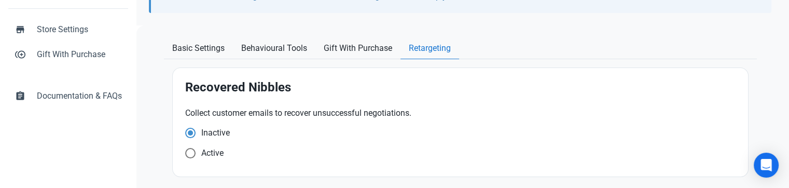
click at [341, 139] on div "Inactive" at bounding box center [460, 135] width 550 height 14
